Goal: Use online tool/utility: Use online tool/utility

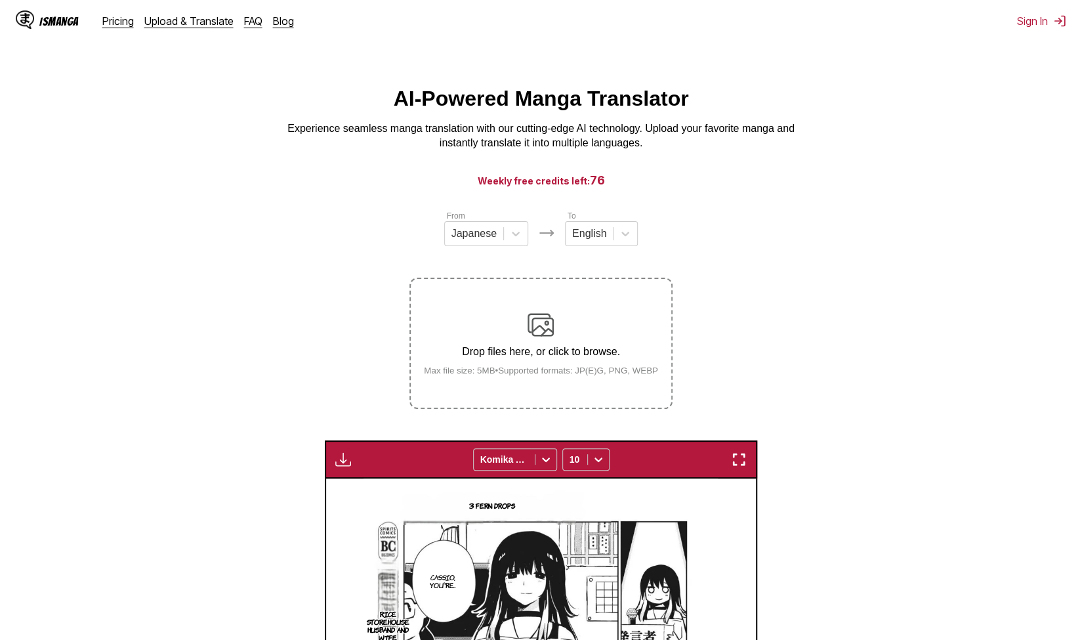
click at [571, 341] on div "Drop files here, or click to browse. Max file size: 5MB • Supported formats: JP…" at bounding box center [540, 344] width 255 height 64
click at [0, 0] on input "Drop files here, or click to browse. Max file size: 5MB • Supported formats: JP…" at bounding box center [0, 0] width 0 height 0
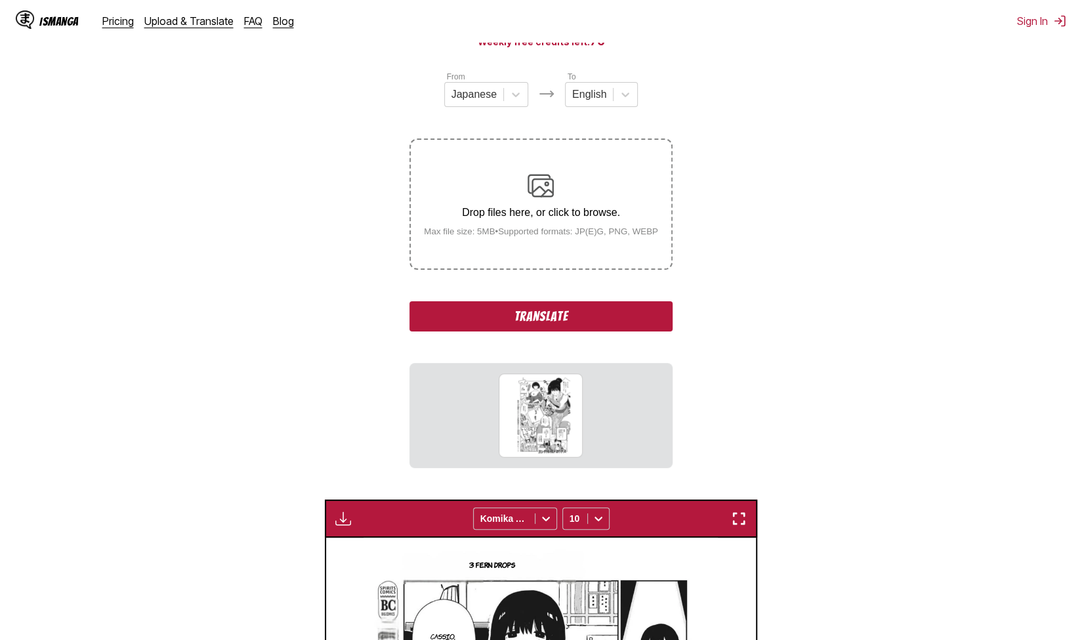
scroll to position [282, 0]
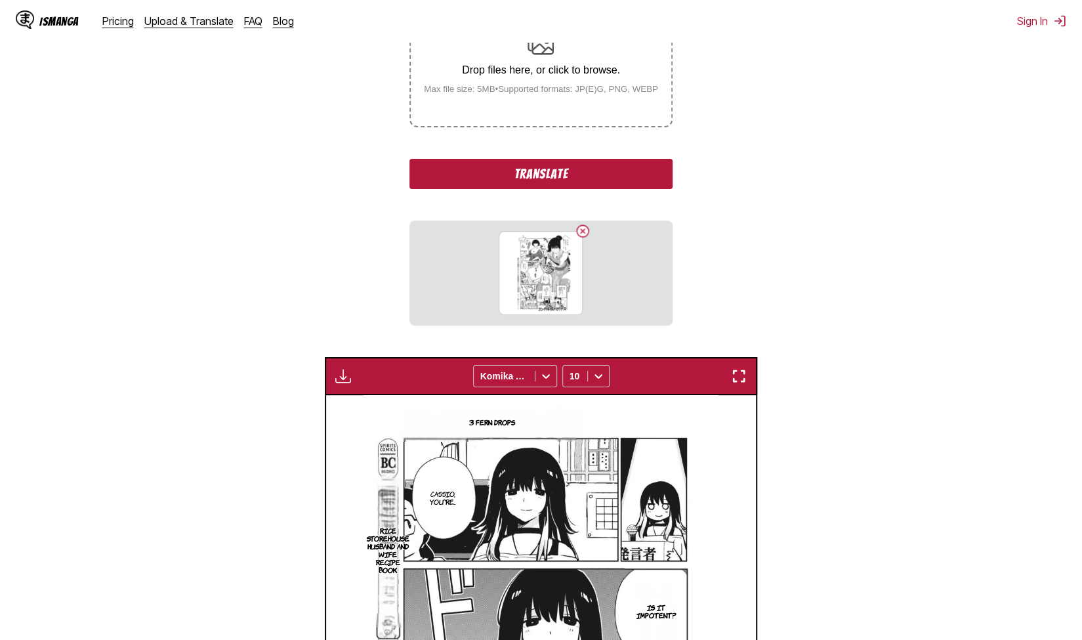
click at [713, 253] on section "From Japanese To English Drop files here, or click to browse. Max file size: 5M…" at bounding box center [541, 431] width 1061 height 1006
click at [635, 180] on button "Translate" at bounding box center [541, 174] width 263 height 30
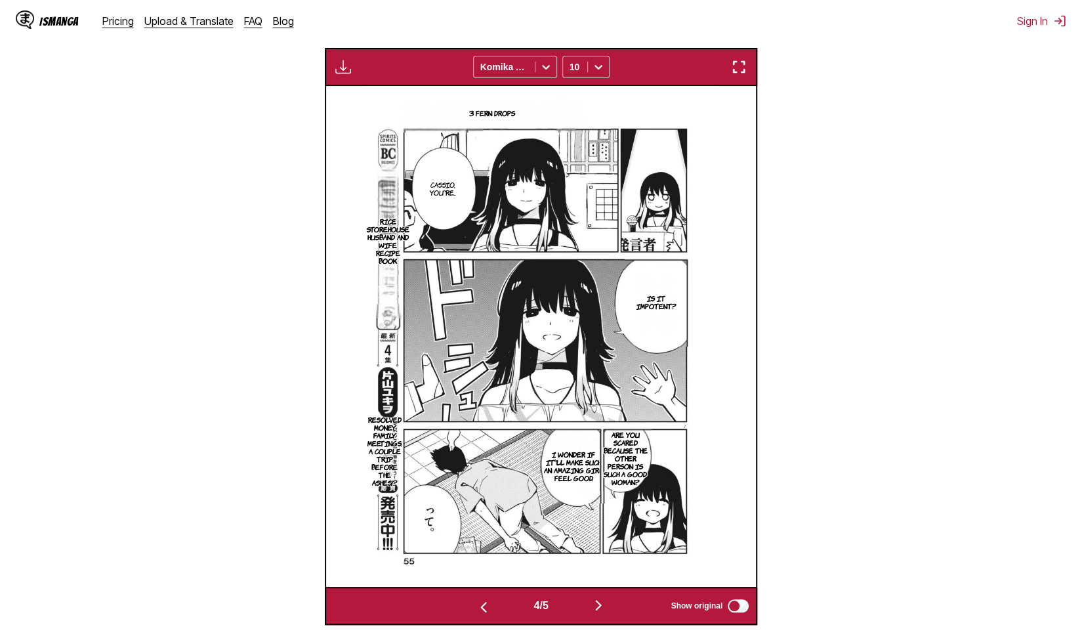
scroll to position [392, 0]
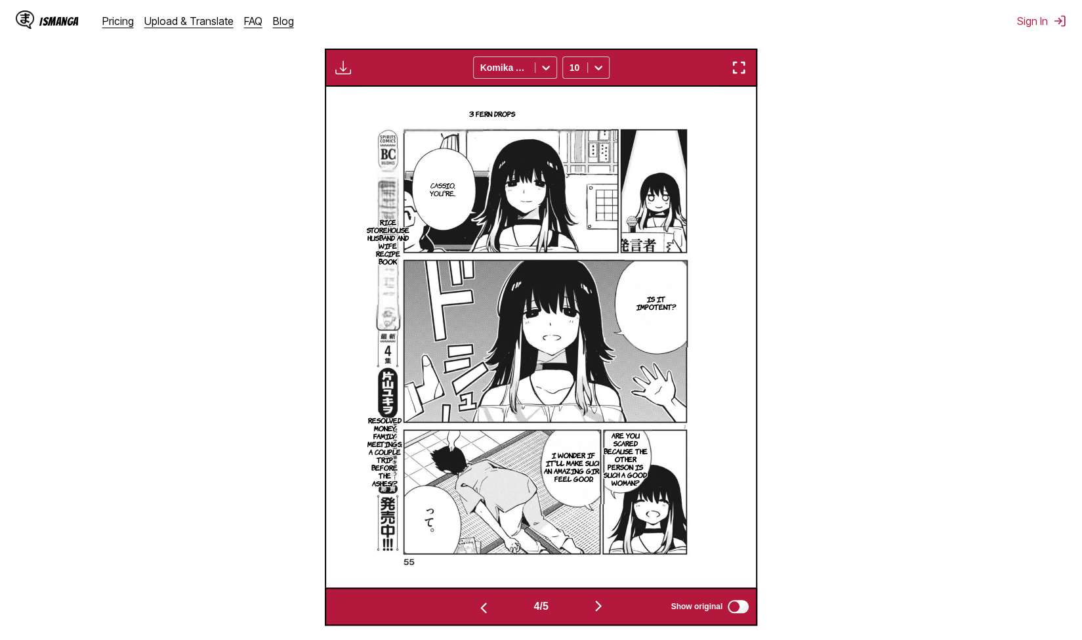
click at [601, 610] on img "button" at bounding box center [599, 606] width 16 height 16
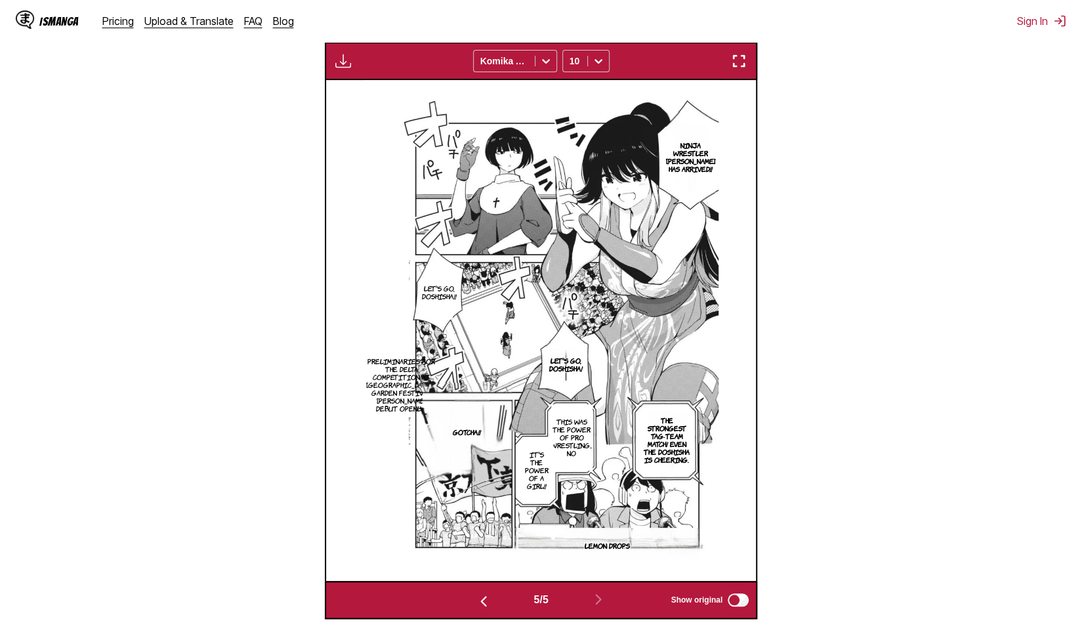
scroll to position [398, 0]
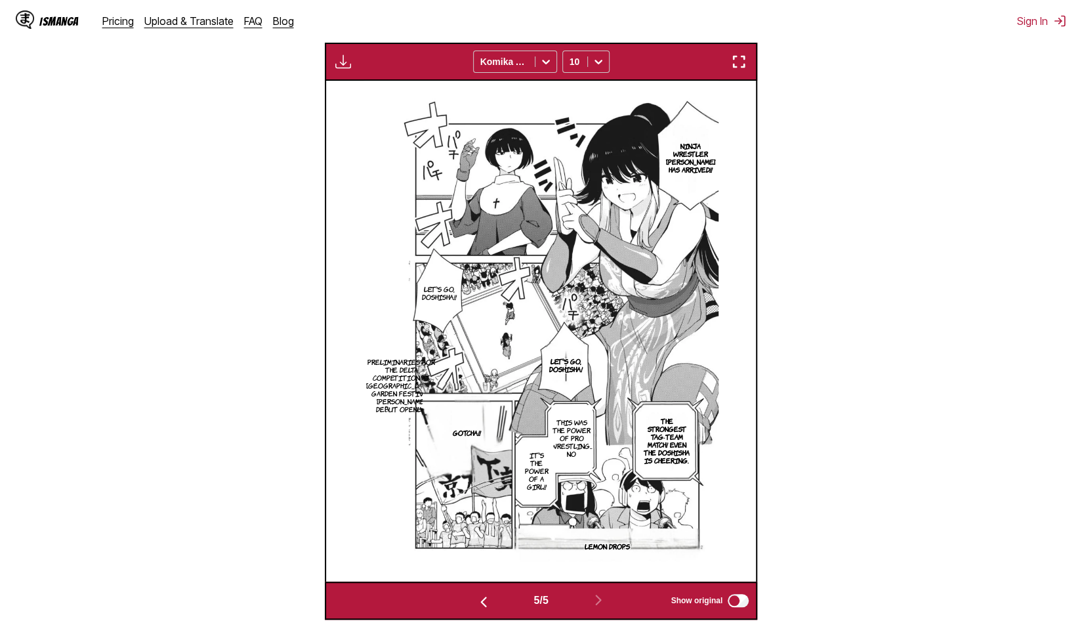
click at [666, 438] on p "The strongest tag-team match! Even the Doshisha is cheering." at bounding box center [667, 440] width 53 height 53
click at [719, 415] on icon "close-tooltip" at bounding box center [720, 413] width 7 height 7
click at [683, 441] on p "The strongest tag-team match! Even the Doshisha is cheering." at bounding box center [667, 440] width 53 height 53
click at [729, 406] on button "close-tooltip" at bounding box center [719, 413] width 21 height 21
click at [593, 434] on p "This was the power of pro wrestling... No" at bounding box center [572, 437] width 47 height 45
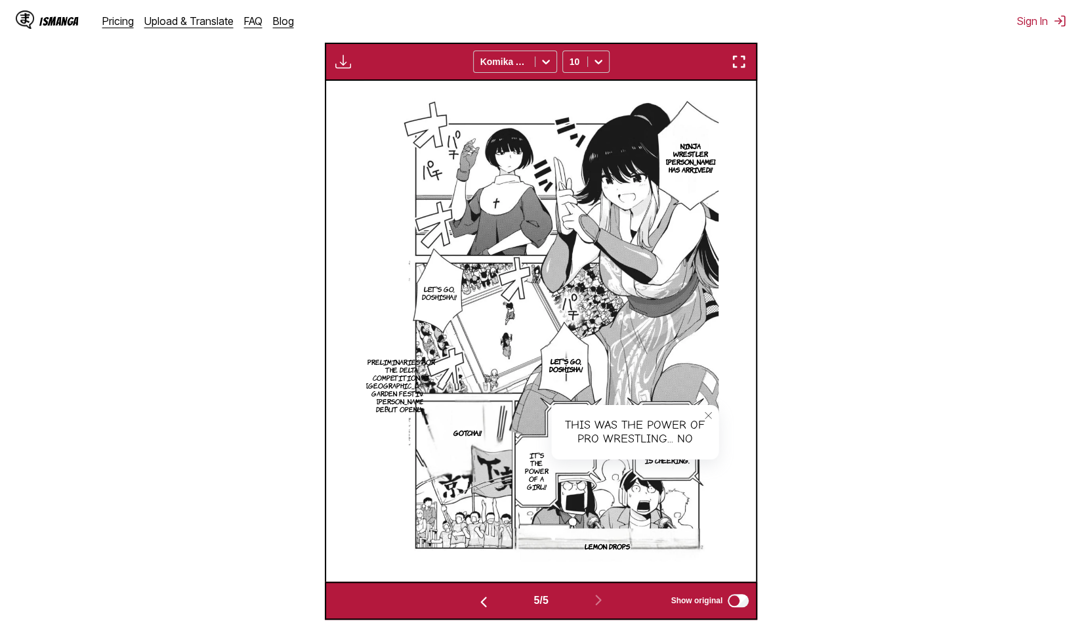
click at [708, 417] on icon "close-tooltip" at bounding box center [708, 415] width 7 height 7
click at [544, 486] on p "It's the power of a girl!!" at bounding box center [537, 470] width 30 height 45
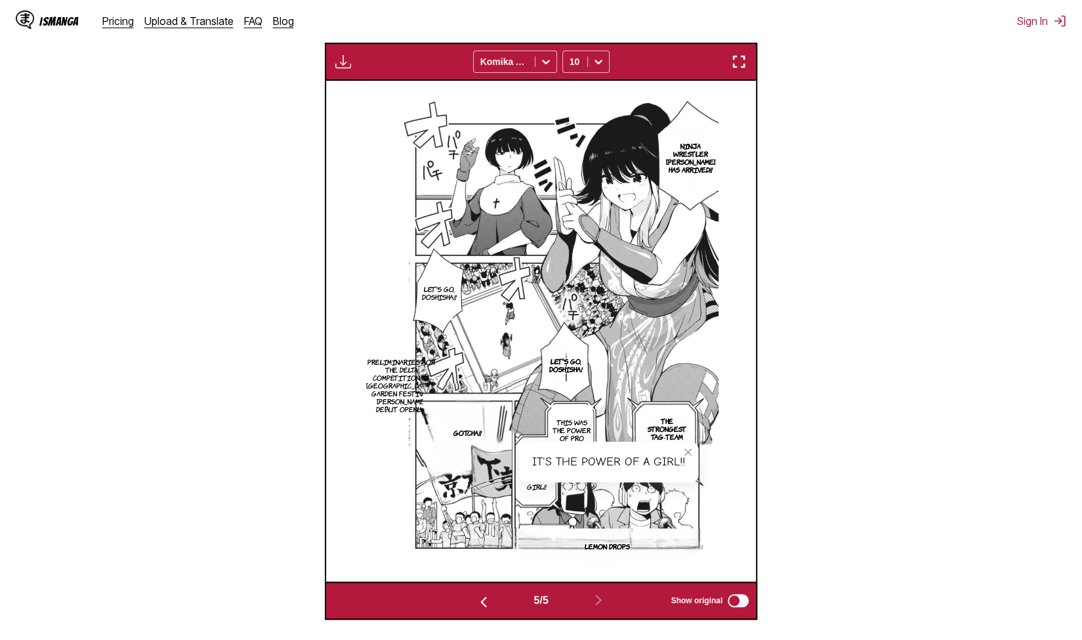
click at [687, 454] on icon "close-tooltip" at bounding box center [687, 452] width 7 height 7
click at [402, 378] on p "Preliminaries for the delta competition at [GEOGRAPHIC_DATA]'s Garden Festival.…" at bounding box center [401, 385] width 75 height 60
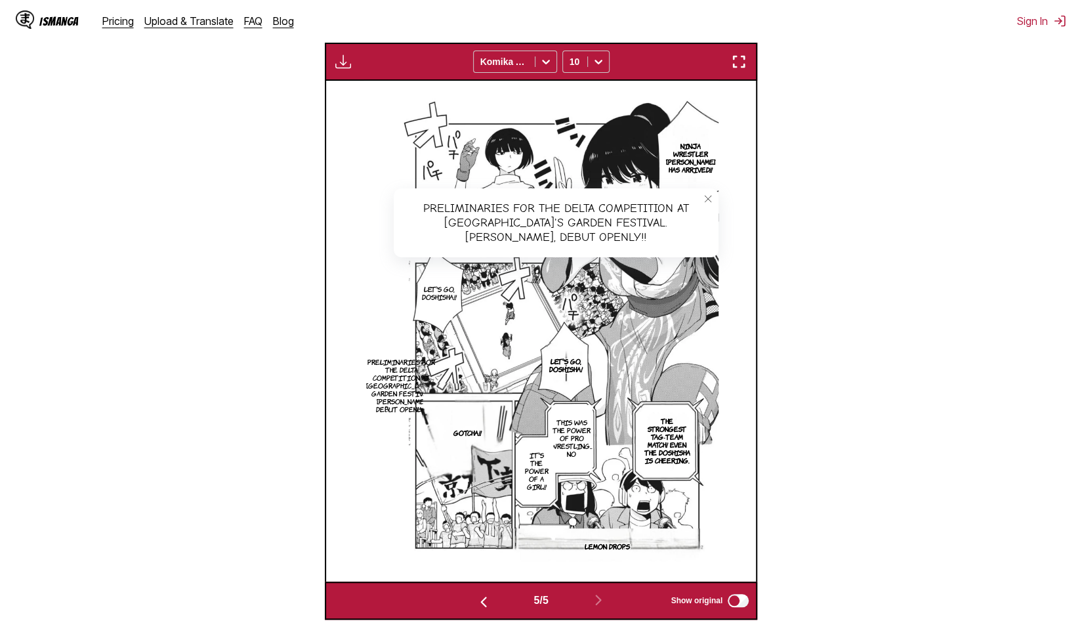
click at [717, 201] on button "close-tooltip" at bounding box center [708, 198] width 21 height 21
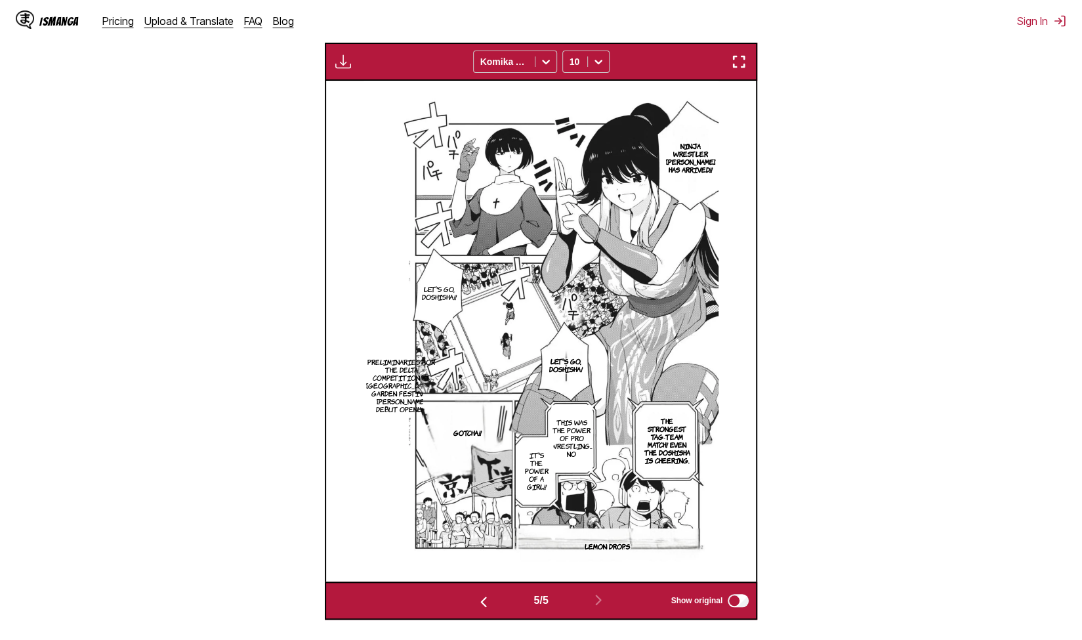
click at [564, 368] on p "Let's go, Doshisha!" at bounding box center [565, 364] width 39 height 21
click at [675, 354] on icon "close-tooltip" at bounding box center [674, 353] width 9 height 9
click at [704, 174] on p "Ninja Wrestler [PERSON_NAME] has arrived!!" at bounding box center [691, 157] width 54 height 37
click at [766, 123] on icon "close-tooltip" at bounding box center [770, 123] width 9 height 9
click at [710, 152] on p "Ninja Wrestler [PERSON_NAME] has arrived!!" at bounding box center [691, 157] width 54 height 37
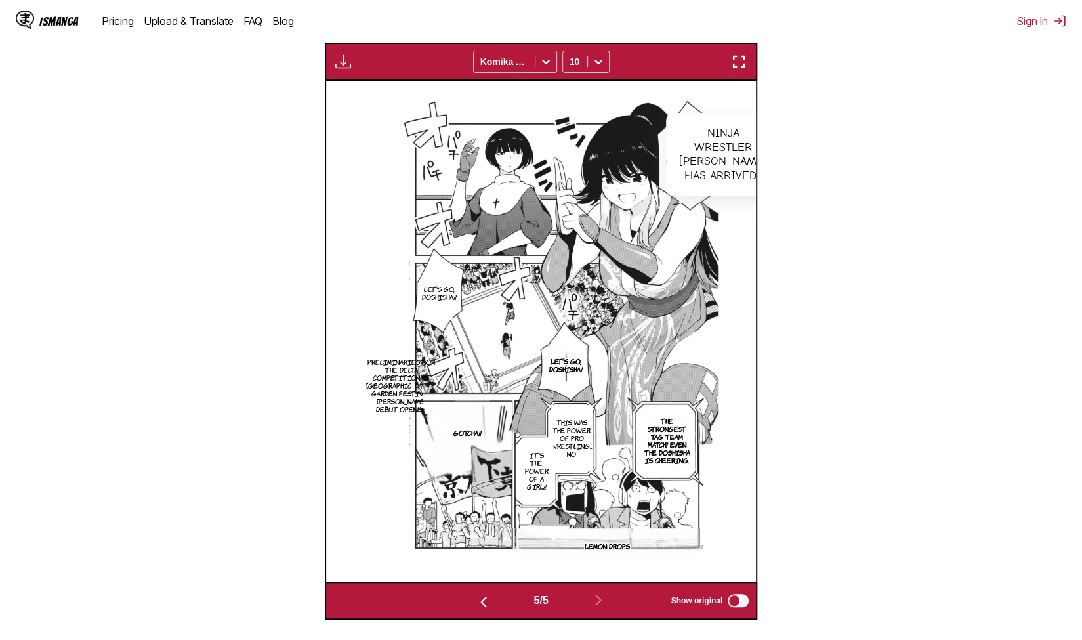
click at [767, 125] on icon "close-tooltip" at bounding box center [770, 123] width 7 height 7
